Goal: Navigation & Orientation: Find specific page/section

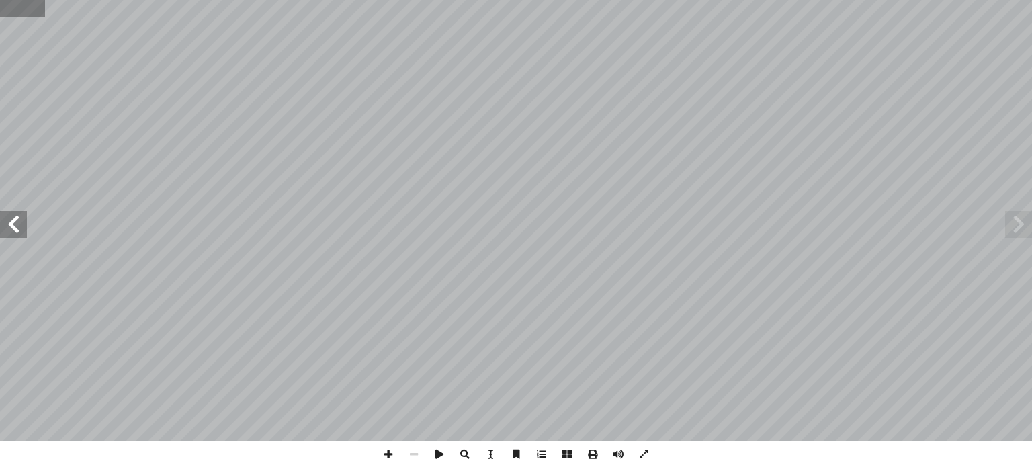
click at [11, 12] on input "text" at bounding box center [22, 8] width 45 height 17
type input "**"
click at [16, 230] on span at bounding box center [13, 224] width 27 height 27
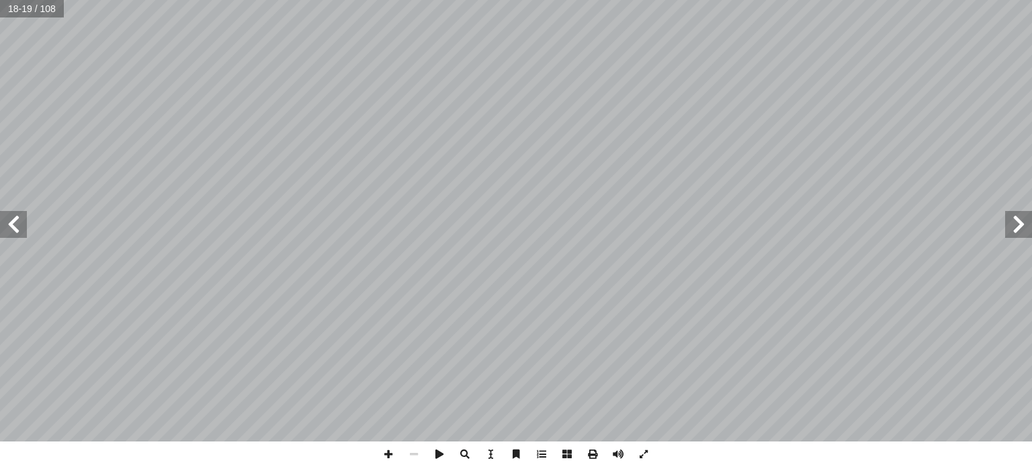
click at [16, 230] on span at bounding box center [13, 224] width 27 height 27
click at [390, 459] on span at bounding box center [389, 454] width 26 height 26
click at [19, 227] on span at bounding box center [13, 224] width 27 height 27
